Goal: Task Accomplishment & Management: Complete application form

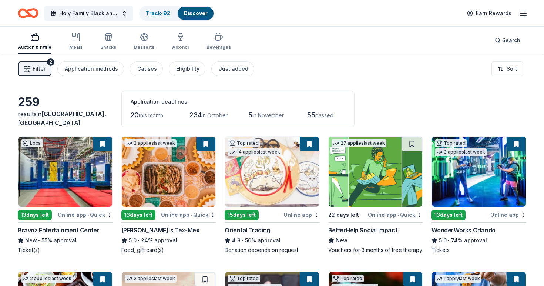
click at [76, 194] on img at bounding box center [65, 172] width 94 height 70
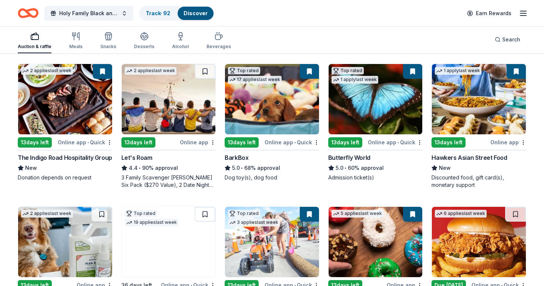
scroll to position [214, 0]
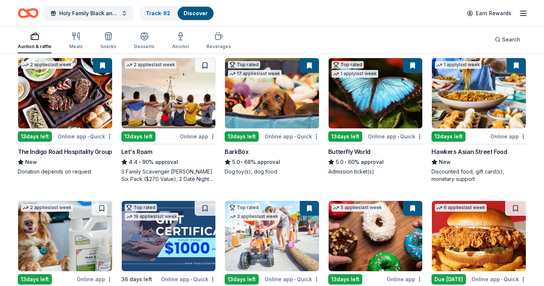
click at [478, 102] on img at bounding box center [479, 93] width 94 height 70
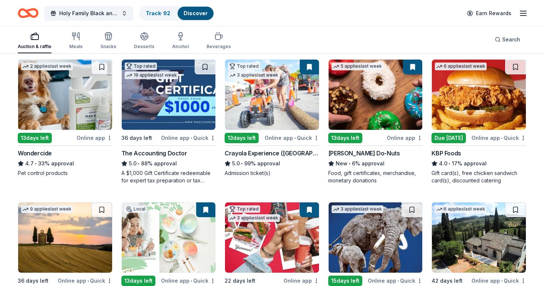
scroll to position [353, 0]
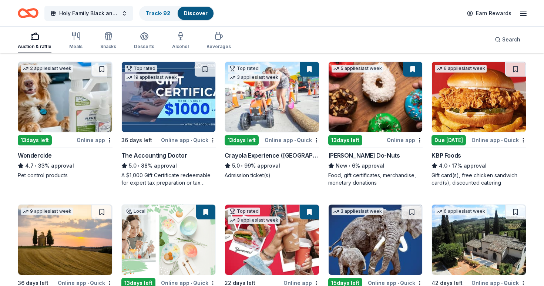
click at [277, 100] on img at bounding box center [272, 97] width 94 height 70
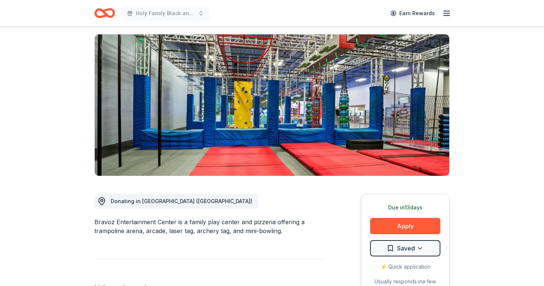
scroll to position [51, 0]
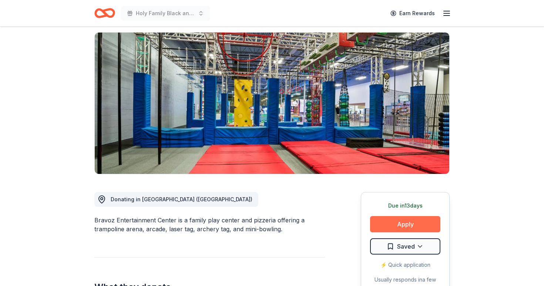
click at [413, 220] on button "Apply" at bounding box center [405, 224] width 70 height 16
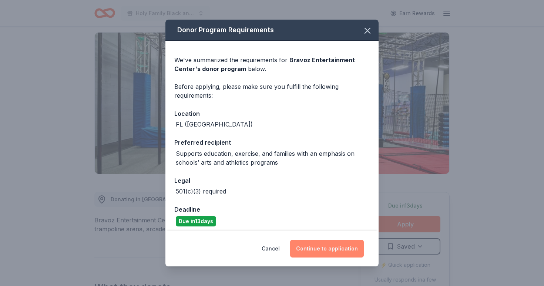
click at [330, 247] on button "Continue to application" at bounding box center [327, 249] width 74 height 18
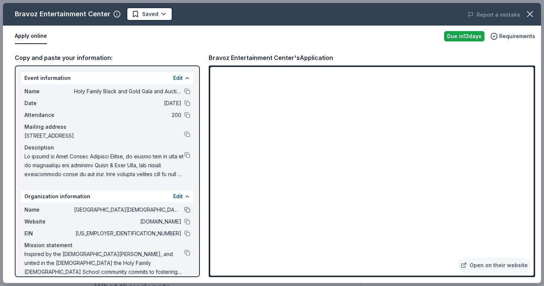
click at [187, 211] on button at bounding box center [187, 210] width 6 height 6
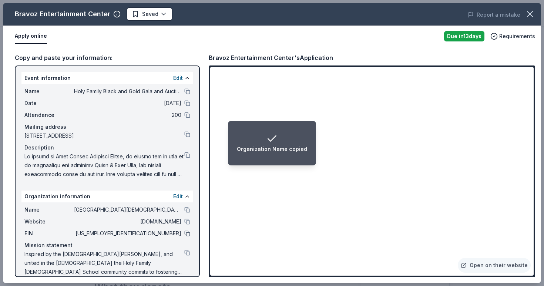
click at [188, 236] on button at bounding box center [187, 234] width 6 height 6
click at [185, 91] on button at bounding box center [187, 91] width 6 height 6
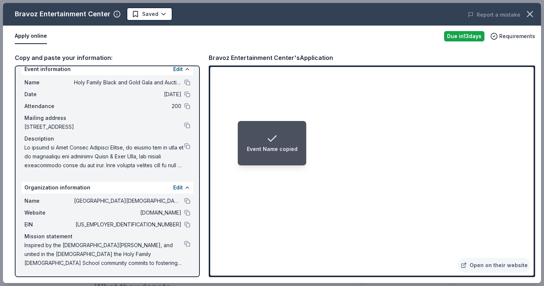
scroll to position [9, 0]
click at [188, 145] on button at bounding box center [187, 146] width 6 height 6
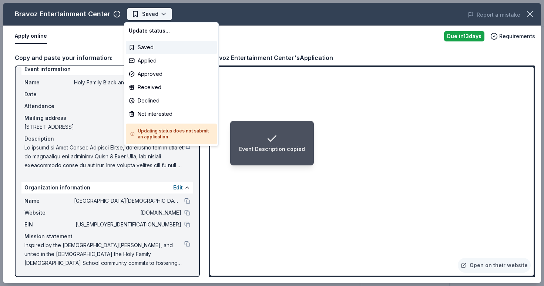
click at [157, 12] on body "Event Description copied Holy Family Black and Gold Gala and Auction Earn Rewar…" at bounding box center [272, 143] width 544 height 286
click at [153, 64] on div "Applied" at bounding box center [171, 60] width 91 height 13
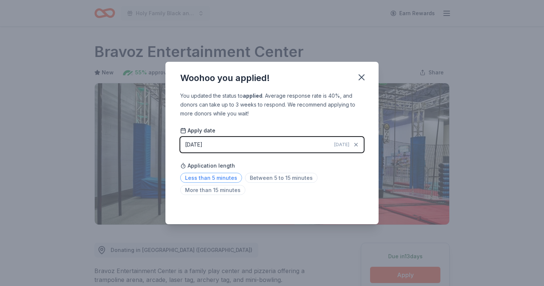
click at [218, 178] on span "Less than 5 minutes" at bounding box center [211, 178] width 62 height 10
click at [324, 247] on div "Woohoo you applied! You updated the status to applied . Average response rate i…" at bounding box center [272, 143] width 544 height 286
click at [363, 75] on icon "button" at bounding box center [362, 77] width 10 height 10
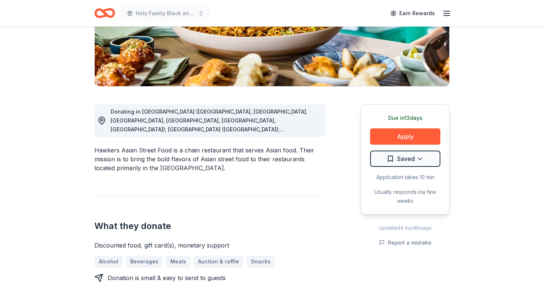
scroll to position [140, 0]
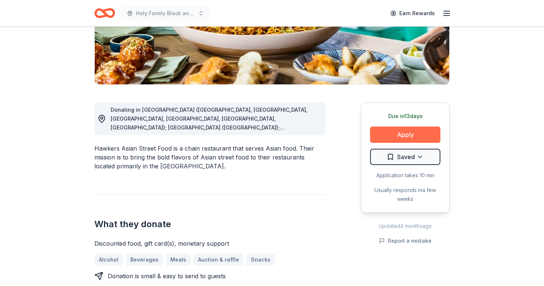
click at [399, 133] on button "Apply" at bounding box center [405, 135] width 70 height 16
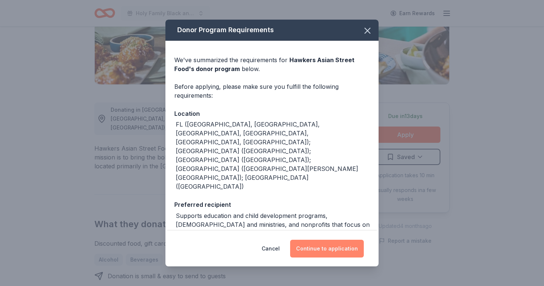
click at [329, 250] on button "Continue to application" at bounding box center [327, 249] width 74 height 18
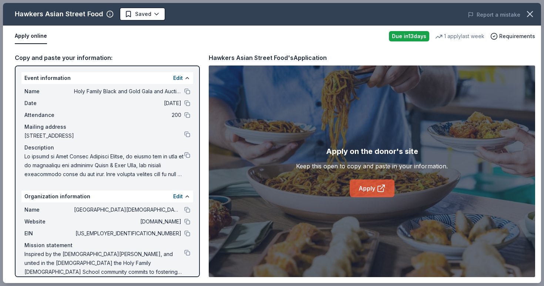
click at [368, 190] on link "Apply" at bounding box center [372, 189] width 45 height 18
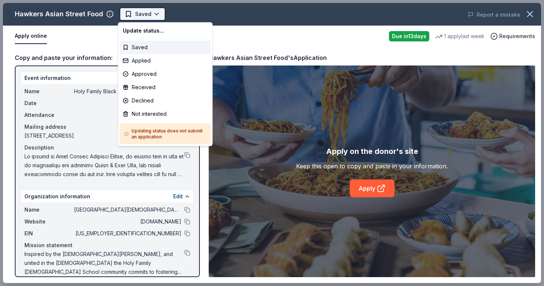
click at [152, 12] on body "Holy Family Black and Gold Gala and Auction Earn Rewards Due in 13 days Share H…" at bounding box center [272, 143] width 544 height 286
click at [146, 64] on div "Applied" at bounding box center [165, 60] width 91 height 13
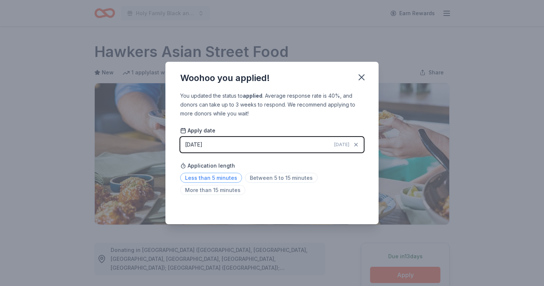
click at [208, 178] on span "Less than 5 minutes" at bounding box center [211, 178] width 62 height 10
click at [221, 181] on span "Less than 5 minutes" at bounding box center [211, 178] width 62 height 10
click at [343, 203] on div "You updated the status to applied . Average response rate is 40%, and donors ca…" at bounding box center [271, 157] width 213 height 133
click at [297, 177] on span "Between 5 to 15 minutes" at bounding box center [281, 178] width 73 height 10
click at [361, 76] on icon "button" at bounding box center [362, 77] width 10 height 10
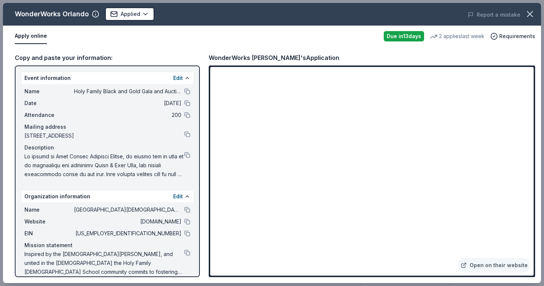
scroll to position [78, 0]
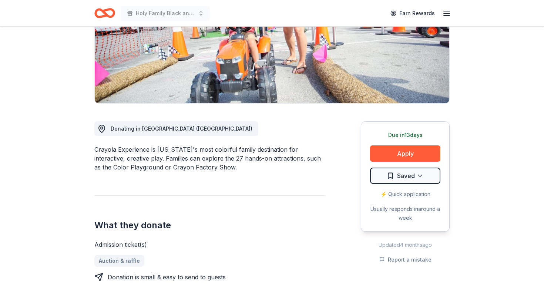
scroll to position [123, 0]
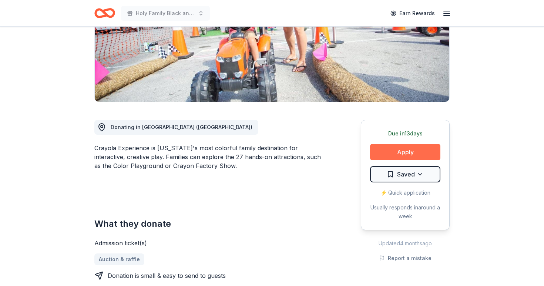
click at [385, 152] on button "Apply" at bounding box center [405, 152] width 70 height 16
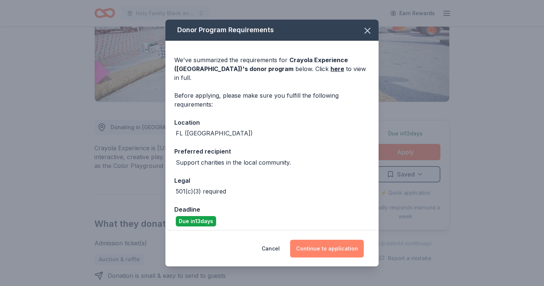
click at [328, 245] on button "Continue to application" at bounding box center [327, 249] width 74 height 18
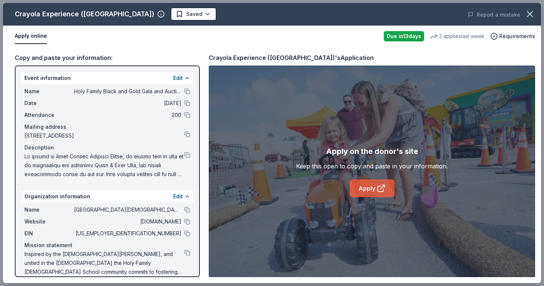
click at [374, 187] on link "Apply" at bounding box center [372, 189] width 45 height 18
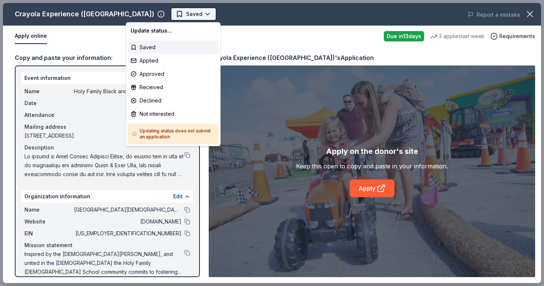
click at [164, 13] on body "Holy Family Black and Gold Gala and Auction Earn Rewards Due in 13 days Share C…" at bounding box center [272, 143] width 544 height 286
click at [154, 64] on div "Applied" at bounding box center [173, 60] width 91 height 13
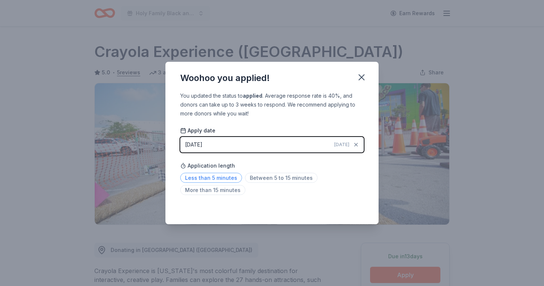
click at [201, 176] on span "Less than 5 minutes" at bounding box center [211, 178] width 62 height 10
click at [362, 76] on icon "button" at bounding box center [362, 77] width 10 height 10
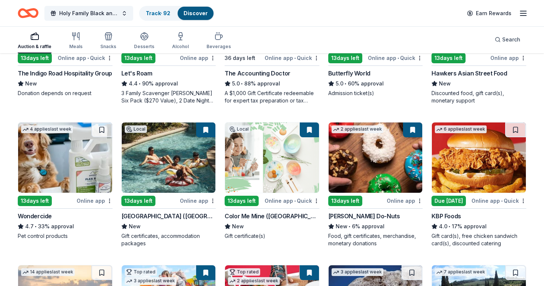
scroll to position [292, 0]
click at [187, 163] on img at bounding box center [169, 158] width 94 height 70
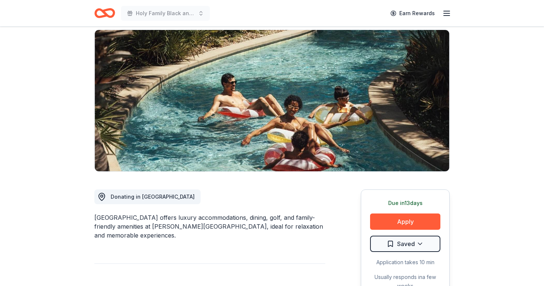
scroll to position [57, 0]
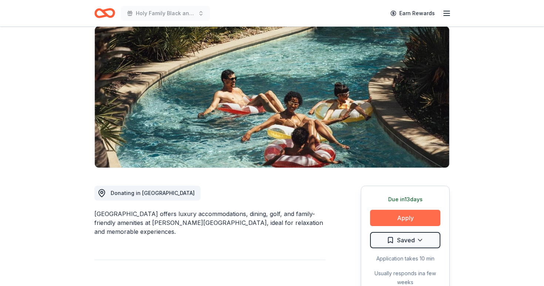
click at [412, 220] on button "Apply" at bounding box center [405, 218] width 70 height 16
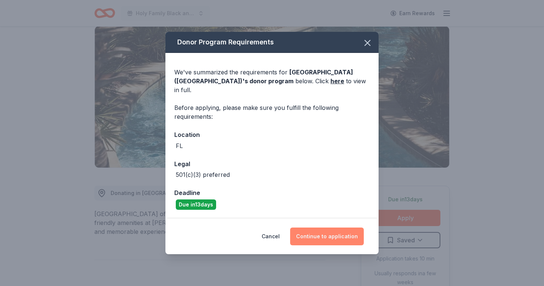
click at [306, 228] on button "Continue to application" at bounding box center [327, 237] width 74 height 18
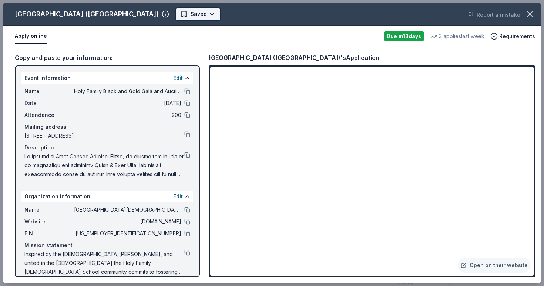
click at [164, 15] on body "Holy Family Black and Gold Gala and Auction Earn Rewards Due [DATE] Share [GEOG…" at bounding box center [272, 86] width 544 height 286
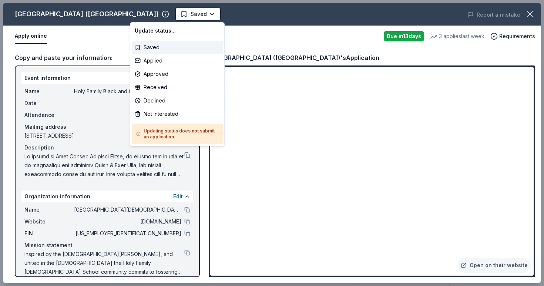
scroll to position [0, 0]
click at [153, 63] on div "Applied" at bounding box center [177, 60] width 91 height 13
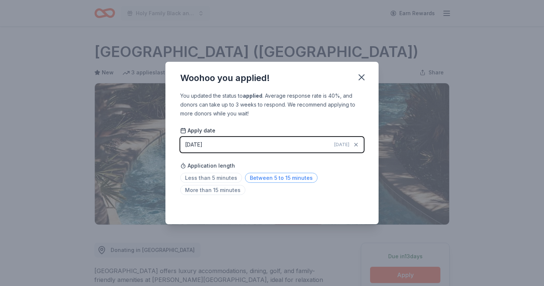
click at [260, 179] on span "Between 5 to 15 minutes" at bounding box center [281, 178] width 73 height 10
click at [363, 76] on icon "button" at bounding box center [361, 77] width 5 height 5
